Goal: Transaction & Acquisition: Purchase product/service

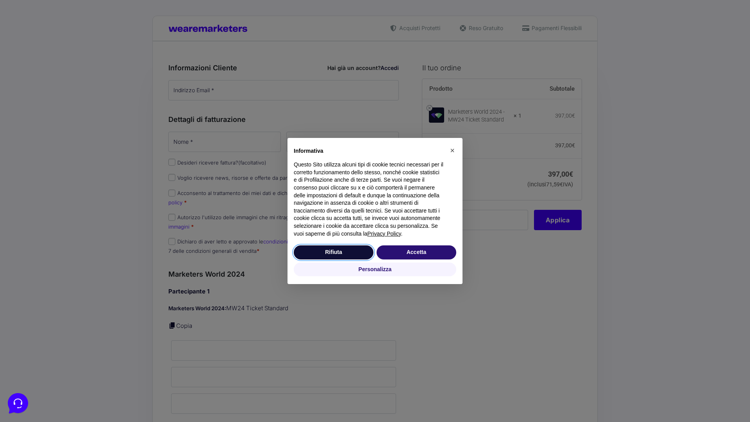
click at [334, 252] on button "Rifiuta" at bounding box center [334, 252] width 80 height 14
